Goal: Task Accomplishment & Management: Complete application form

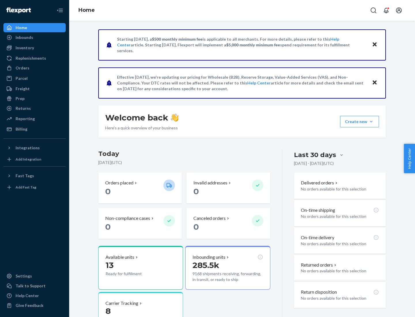
click at [371, 122] on button "Create new Create new inbound Create new order Create new product" at bounding box center [359, 122] width 39 height 12
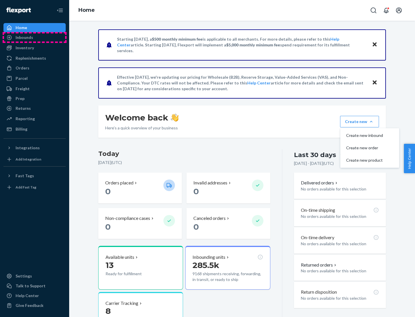
click at [35, 37] on div "Inbounds" at bounding box center [34, 37] width 61 height 8
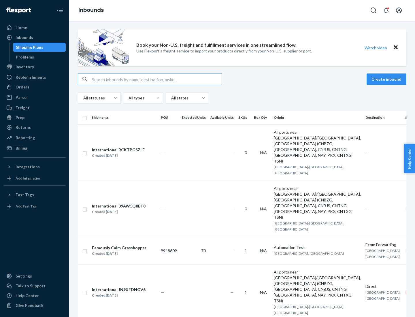
click at [387, 79] on button "Create inbound" at bounding box center [386, 79] width 40 height 12
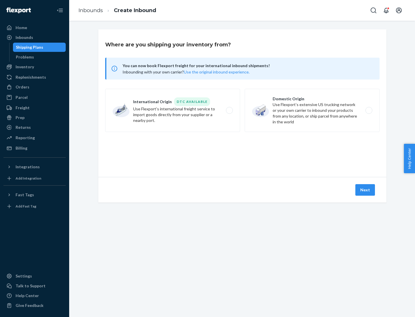
click at [312, 110] on label "Domestic Origin Use Flexport’s extensive US trucking network or your own carrie…" at bounding box center [312, 110] width 135 height 43
click at [368, 110] on input "Domestic Origin Use Flexport’s extensive US trucking network or your own carrie…" at bounding box center [370, 111] width 4 height 4
radio input "true"
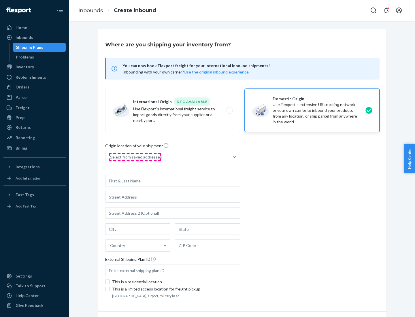
click at [135, 157] on div "Select from saved addresses" at bounding box center [136, 157] width 52 height 6
click at [111, 157] on input "Select from saved addresses" at bounding box center [110, 157] width 1 height 6
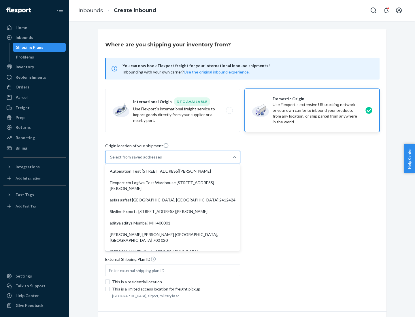
scroll to position [2, 0]
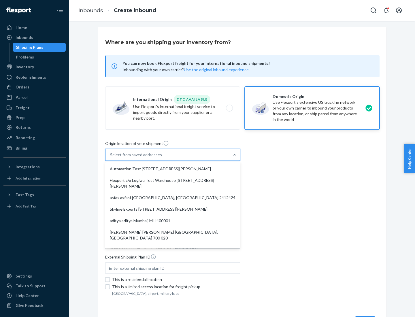
click at [173, 169] on div "Automation Test [STREET_ADDRESS][PERSON_NAME]" at bounding box center [172, 169] width 133 height 12
click at [111, 158] on input "option Automation Test [STREET_ADDRESS][PERSON_NAME]. 9 results available. Use …" at bounding box center [110, 155] width 1 height 6
type input "Automation Test"
type input "9th Floor"
type input "[GEOGRAPHIC_DATA]"
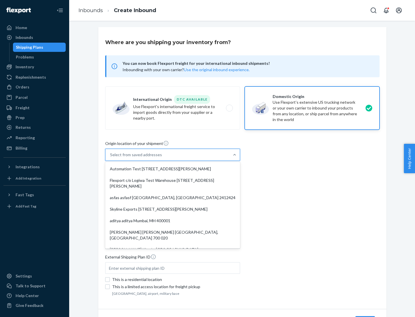
type input "CA"
type input "94104"
type input "[STREET_ADDRESS][PERSON_NAME]"
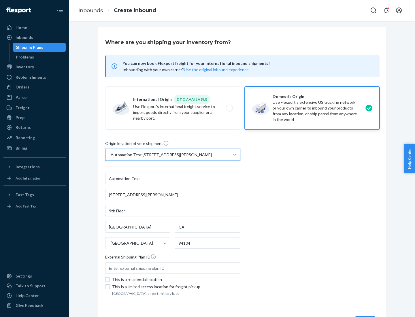
scroll to position [34, 0]
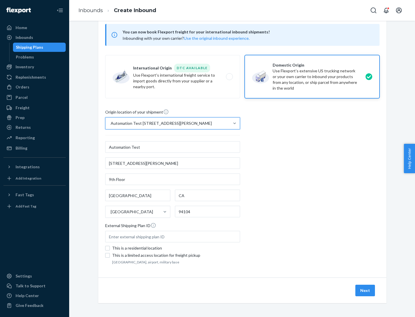
click at [365, 290] on button "Next" at bounding box center [365, 291] width 20 height 12
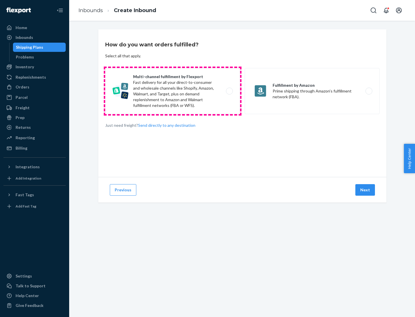
click at [173, 91] on label "Multi-channel fulfillment by Flexport Fast delivery for all your direct-to-cons…" at bounding box center [172, 91] width 135 height 46
click at [229, 91] on input "Multi-channel fulfillment by Flexport Fast delivery for all your direct-to-cons…" at bounding box center [231, 91] width 4 height 4
radio input "true"
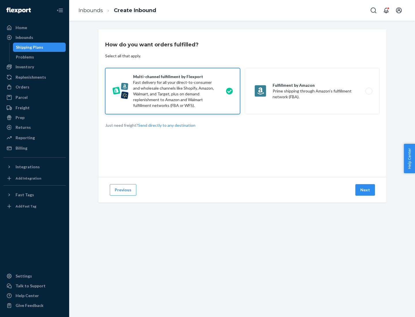
click at [365, 190] on button "Next" at bounding box center [365, 190] width 20 height 12
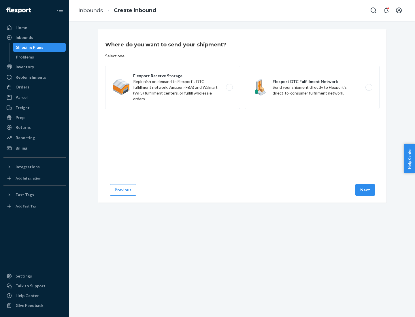
click at [312, 87] on label "Flexport DTC Fulfillment Network Send your shipment directly to Flexport's dire…" at bounding box center [312, 87] width 135 height 43
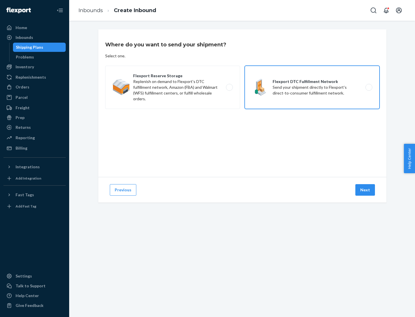
click at [368, 87] on input "Flexport DTC Fulfillment Network Send your shipment directly to Flexport's dire…" at bounding box center [370, 88] width 4 height 4
radio input "true"
click at [365, 190] on button "Next" at bounding box center [365, 190] width 20 height 12
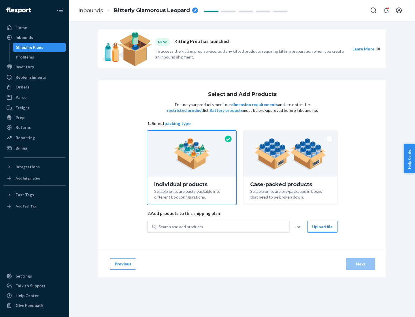
click at [290, 154] on img at bounding box center [290, 154] width 72 height 32
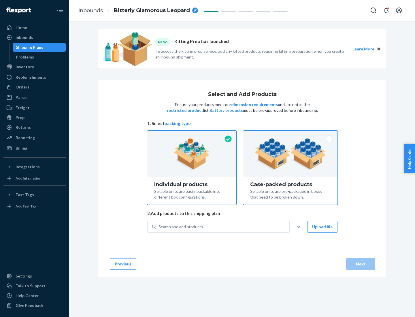
click at [290, 135] on input "Case-packed products Sellable units are pre-packaged in boxes that need to be b…" at bounding box center [290, 133] width 4 height 4
radio input "true"
radio input "false"
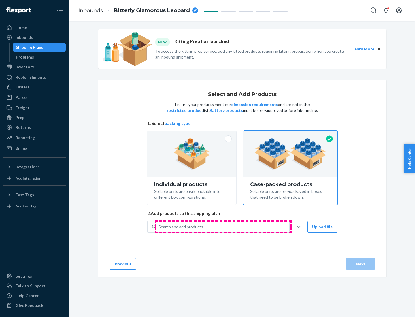
click at [223, 226] on div "Search and add products" at bounding box center [222, 227] width 133 height 10
click at [159, 226] on input "Search and add products" at bounding box center [158, 227] width 1 height 6
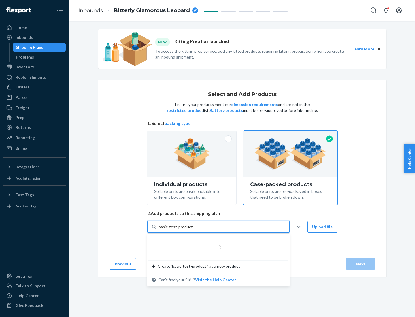
type input "basic-test-product-1"
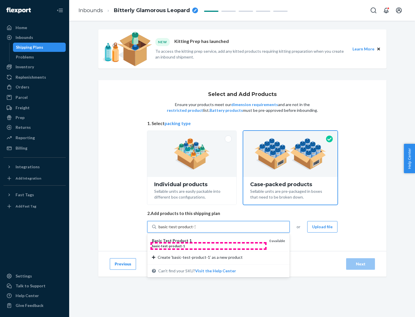
click at [208, 246] on div "basic - test - product - 1" at bounding box center [208, 245] width 113 height 5
click at [195, 230] on input "basic-test-product-1" at bounding box center [176, 227] width 37 height 6
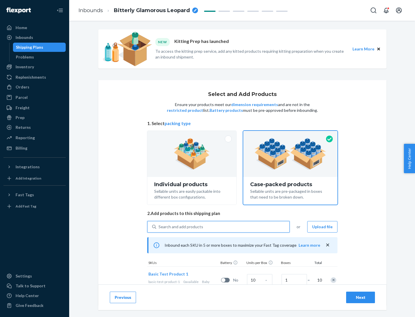
scroll to position [21, 0]
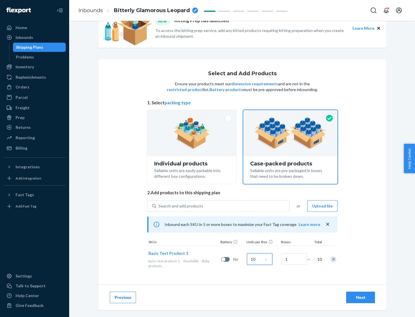
type input "10"
type input "7"
click at [360, 297] on div "Next" at bounding box center [360, 297] width 19 height 6
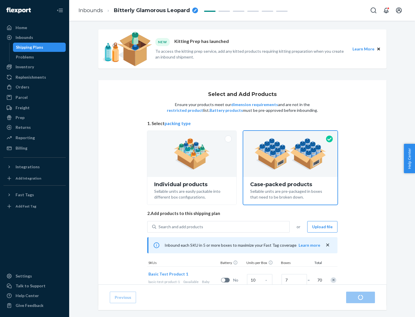
radio input "true"
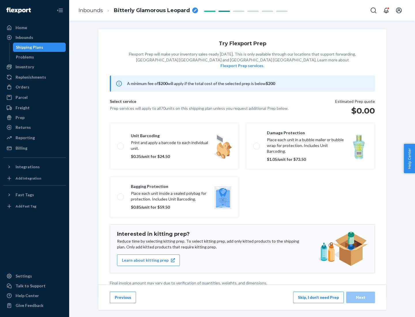
scroll to position [1, 0]
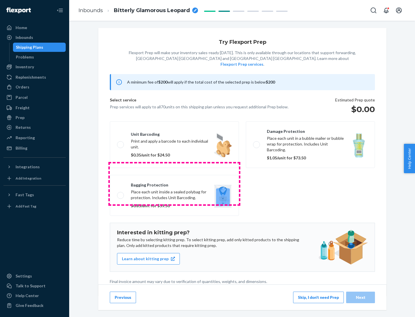
click at [174, 184] on label "Bagging protection Place each unit inside a sealed polybag for protection. Incl…" at bounding box center [174, 195] width 129 height 41
click at [121, 193] on input "Bagging protection Place each unit inside a sealed polybag for protection. Incl…" at bounding box center [119, 195] width 4 height 4
checkbox input "true"
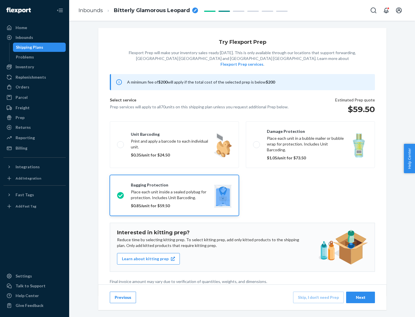
click at [360, 297] on div "Next" at bounding box center [360, 297] width 19 height 6
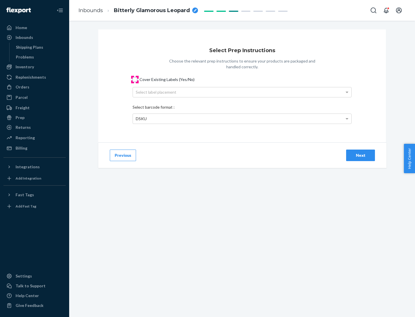
click at [135, 79] on input "Cover Existing Labels (Yes/No)" at bounding box center [135, 79] width 5 height 5
checkbox input "true"
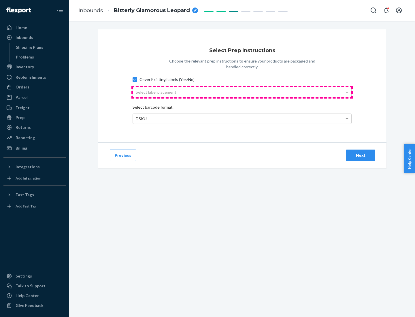
click at [242, 92] on div "Select label placement" at bounding box center [242, 92] width 218 height 10
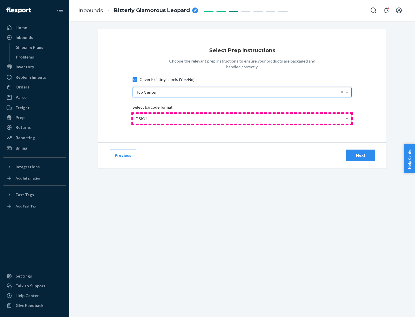
click at [242, 118] on div "DSKU" at bounding box center [242, 119] width 218 height 10
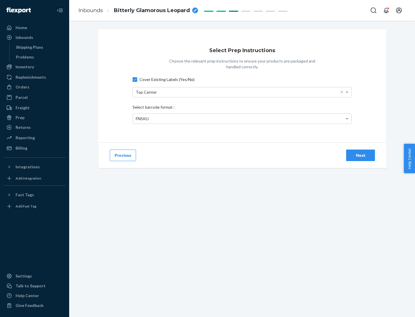
click at [360, 155] on div "Next" at bounding box center [360, 155] width 19 height 6
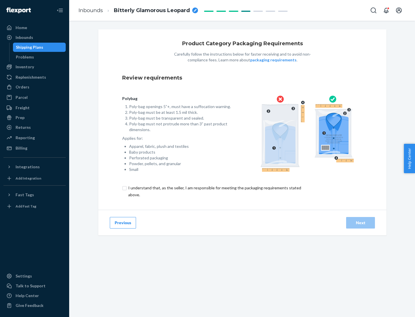
click at [214, 191] on input "checkbox" at bounding box center [218, 191] width 192 height 14
checkbox input "true"
click at [360, 222] on div "Next" at bounding box center [360, 223] width 19 height 6
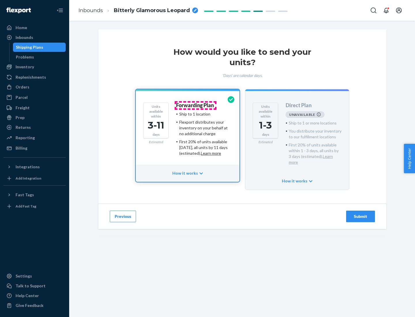
click at [195, 105] on h4 "Forwarding Plan" at bounding box center [195, 106] width 38 height 6
click at [360, 213] on div "Submit" at bounding box center [360, 216] width 19 height 6
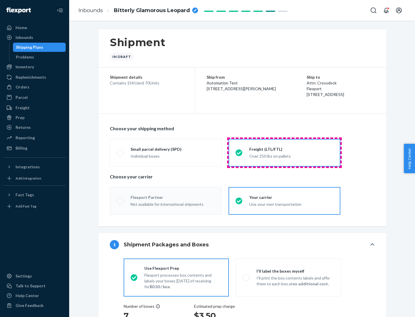
click at [284, 152] on div "Over 250 lbs on pallets" at bounding box center [291, 155] width 84 height 7
click at [239, 152] on input "Freight (LTL/FTL) Over 250 lbs on pallets" at bounding box center [237, 153] width 4 height 4
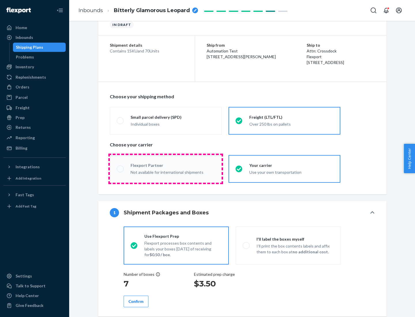
click at [166, 169] on div "Not available for international shipments" at bounding box center [173, 171] width 84 height 7
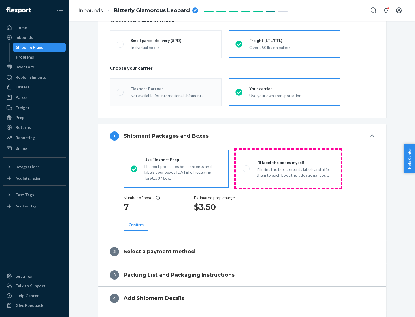
click at [288, 169] on p "I’ll print the box contents labels and affix them to each box at no additional …" at bounding box center [295, 173] width 78 height 12
click at [246, 169] on input "I'll label the boxes myself I’ll print the box contents labels and affix them t…" at bounding box center [245, 169] width 4 height 4
radio input "true"
radio input "false"
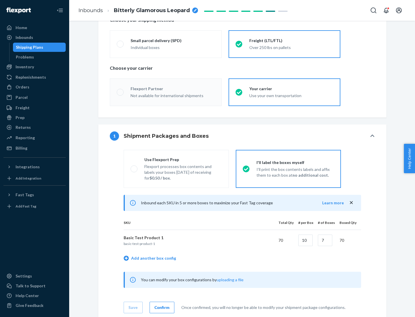
scroll to position [180, 0]
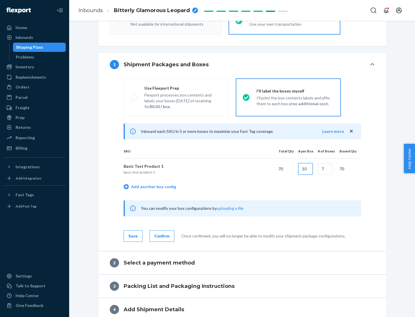
type input "10"
type input "7"
radio input "true"
radio input "false"
radio input "true"
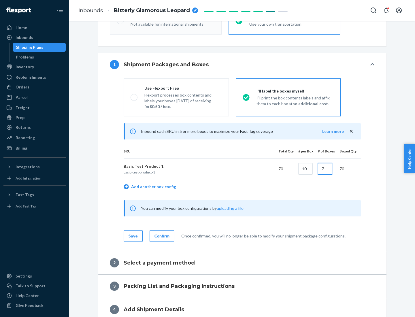
radio input "false"
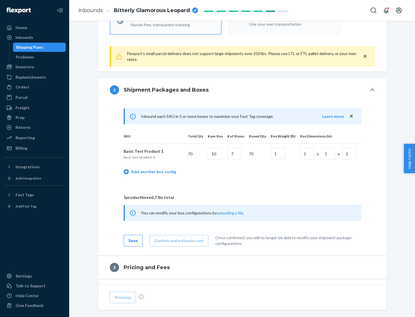
scroll to position [252, 0]
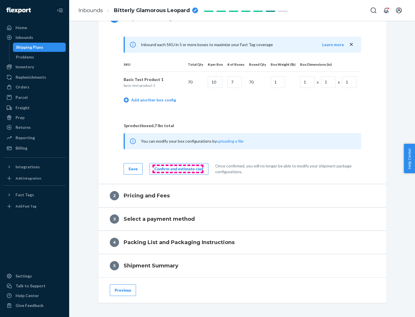
click at [178, 169] on div "Confirm and estimate cost" at bounding box center [178, 169] width 49 height 6
